Goal: Information Seeking & Learning: Check status

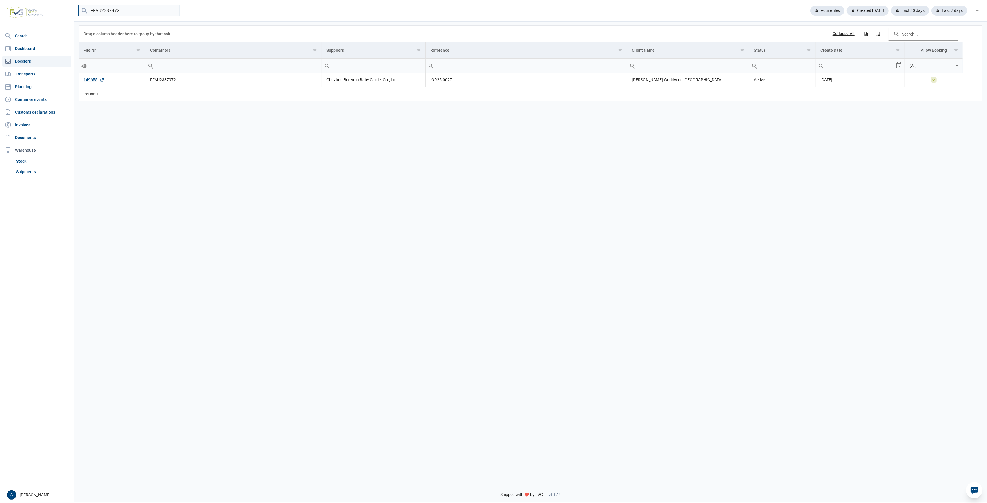
drag, startPoint x: 137, startPoint y: 10, endPoint x: 10, endPoint y: 4, distance: 127.2
click at [62, 7] on div "Search Dashboard Dossiers Transports Planning Container events Customs declarat…" at bounding box center [493, 250] width 987 height 503
paste input "TRHU7124255"
drag, startPoint x: 132, startPoint y: 11, endPoint x: 42, endPoint y: 22, distance: 90.9
click at [55, 20] on div "Search Dashboard Dossiers Transports Planning Container events Customs declarat…" at bounding box center [493, 250] width 987 height 503
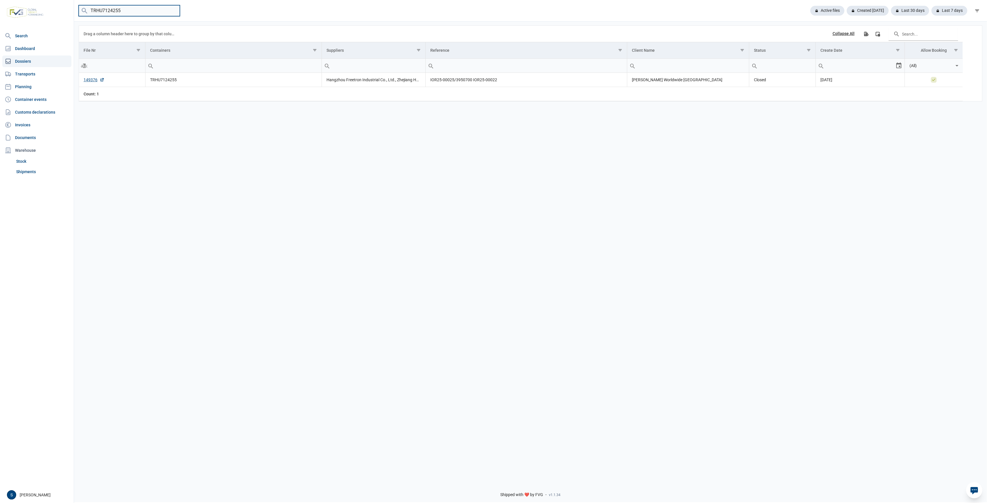
paste input "LLU7932374"
type input "TLLU7932374"
click at [92, 81] on link "149350" at bounding box center [94, 80] width 21 height 6
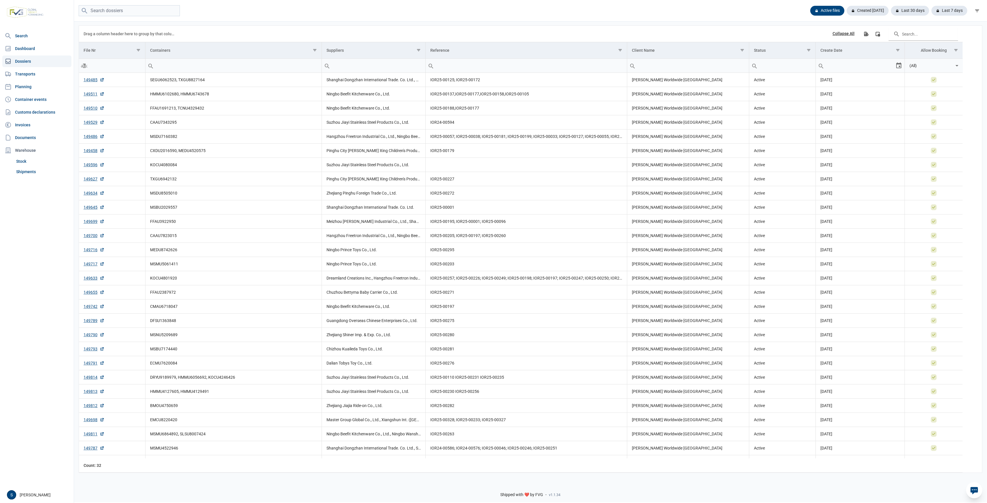
click at [31, 61] on link "Dossiers" at bounding box center [36, 62] width 69 height 12
click at [130, 10] on input "search" at bounding box center [129, 10] width 101 height 11
paste input "149641"
type input "149641"
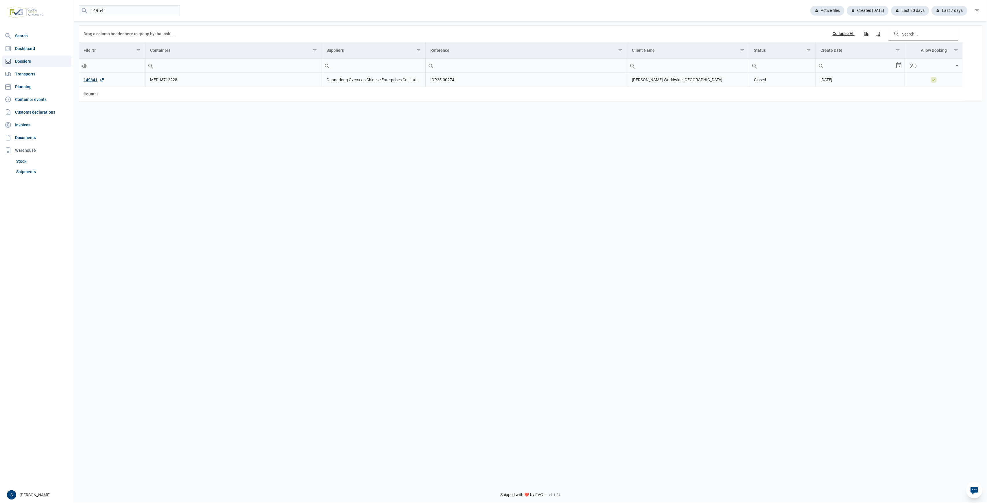
click at [89, 77] on td "149641" at bounding box center [112, 80] width 66 height 14
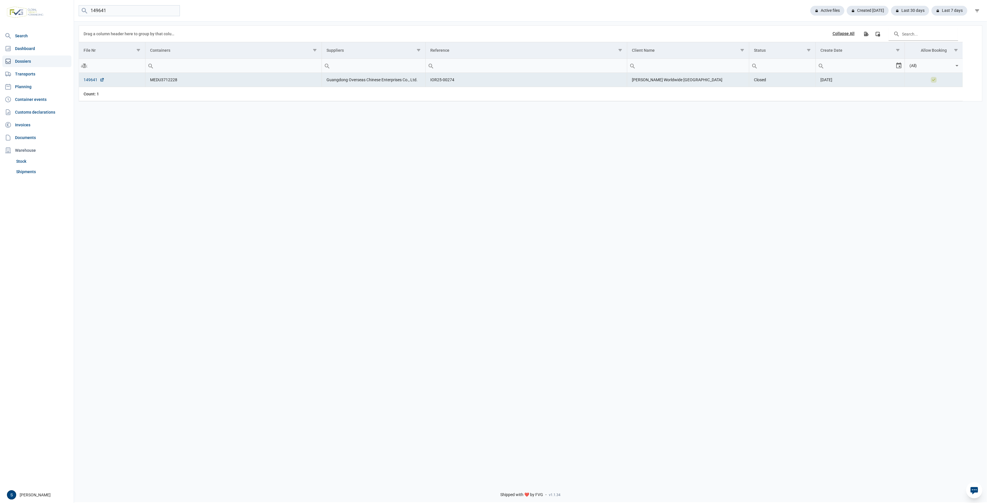
click at [87, 81] on link "149641" at bounding box center [94, 80] width 21 height 6
click at [38, 169] on link "Shipments" at bounding box center [43, 172] width 58 height 10
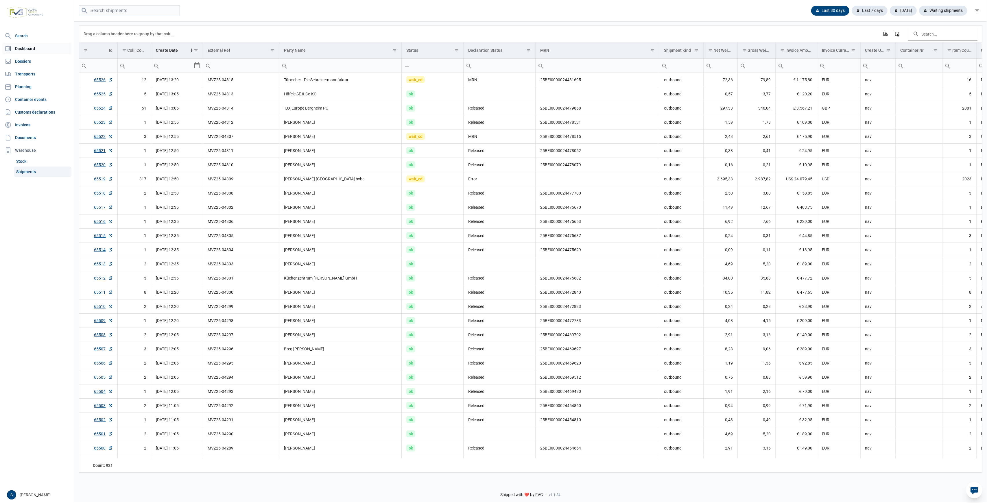
click at [32, 54] on link "Dashboard" at bounding box center [36, 49] width 69 height 12
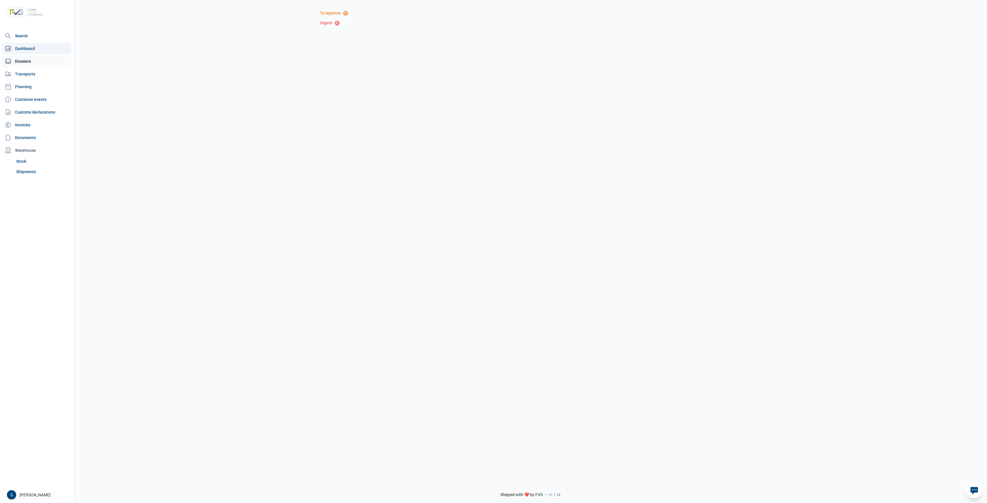
click at [30, 59] on link "Dossiers" at bounding box center [36, 62] width 69 height 12
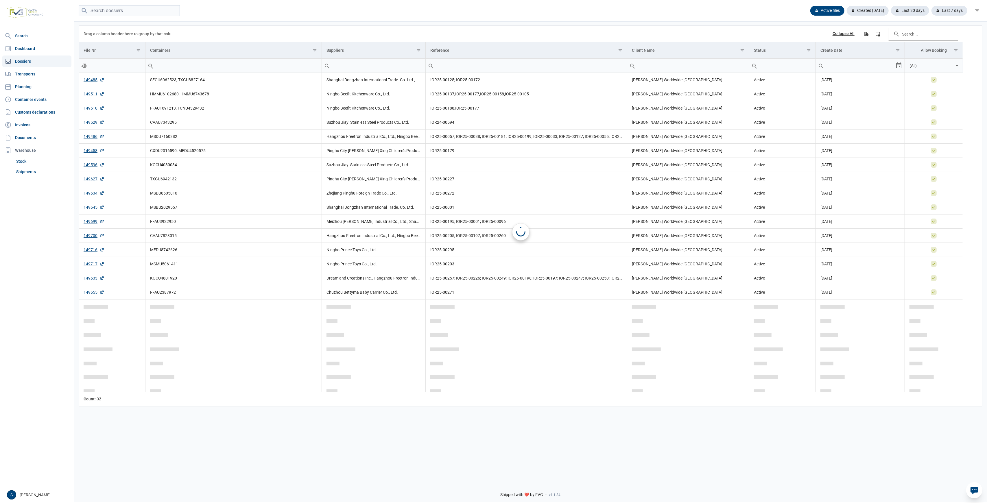
drag, startPoint x: 118, startPoint y: 5, endPoint x: 116, endPoint y: 7, distance: 3.1
click at [118, 5] on div "Active files Created today Last 30 days Last 7 days" at bounding box center [530, 11] width 913 height 22
drag, startPoint x: 116, startPoint y: 7, endPoint x: 117, endPoint y: 10, distance: 3.7
click at [116, 7] on input "search" at bounding box center [129, 10] width 101 height 11
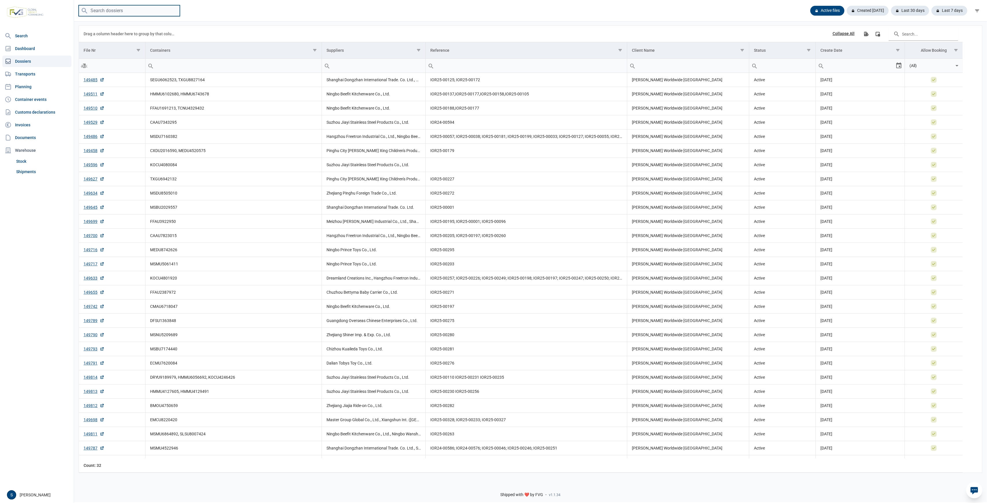
paste input "149350"
type input "149350"
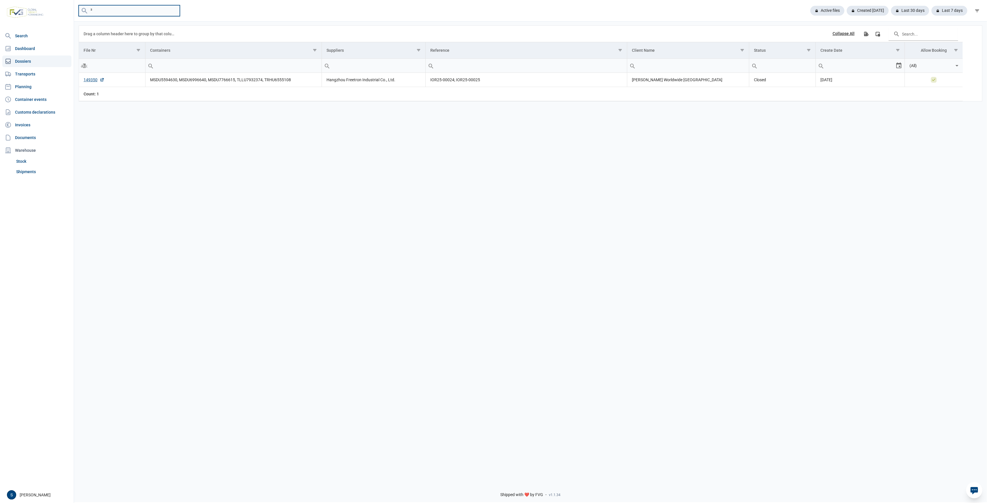
type input "²"
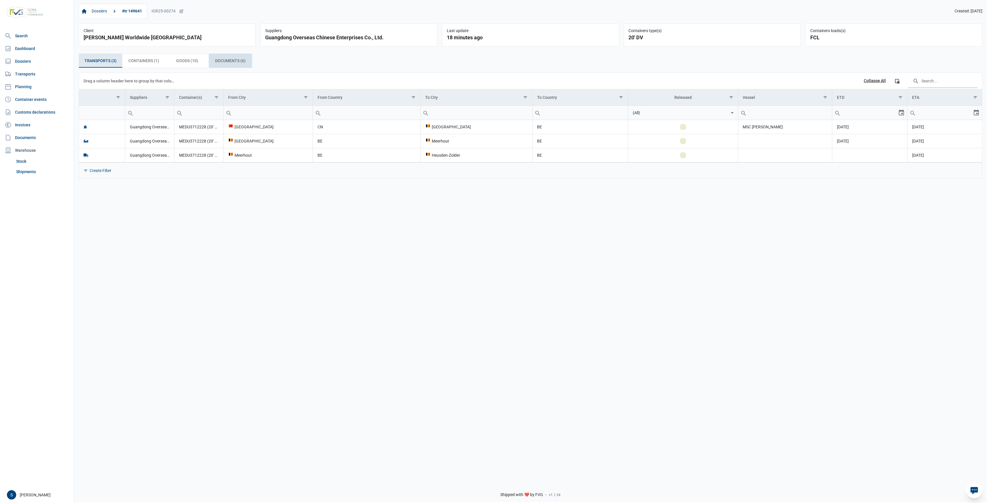
drag, startPoint x: 224, startPoint y: 62, endPoint x: 221, endPoint y: 68, distance: 7.1
click at [224, 62] on span "Documents (6) Documents (6)" at bounding box center [230, 60] width 30 height 7
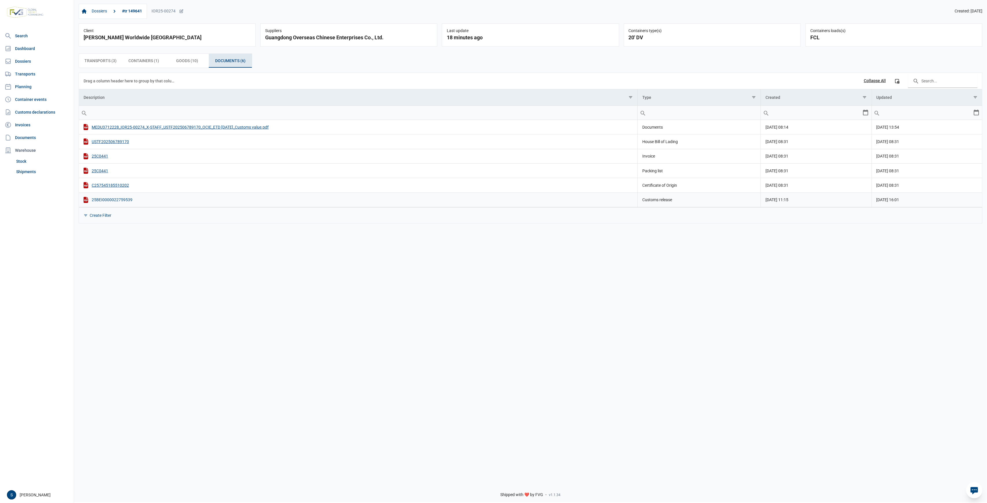
click at [119, 199] on div "25BEI0000022759539" at bounding box center [358, 200] width 549 height 6
